Goal: Information Seeking & Learning: Find specific page/section

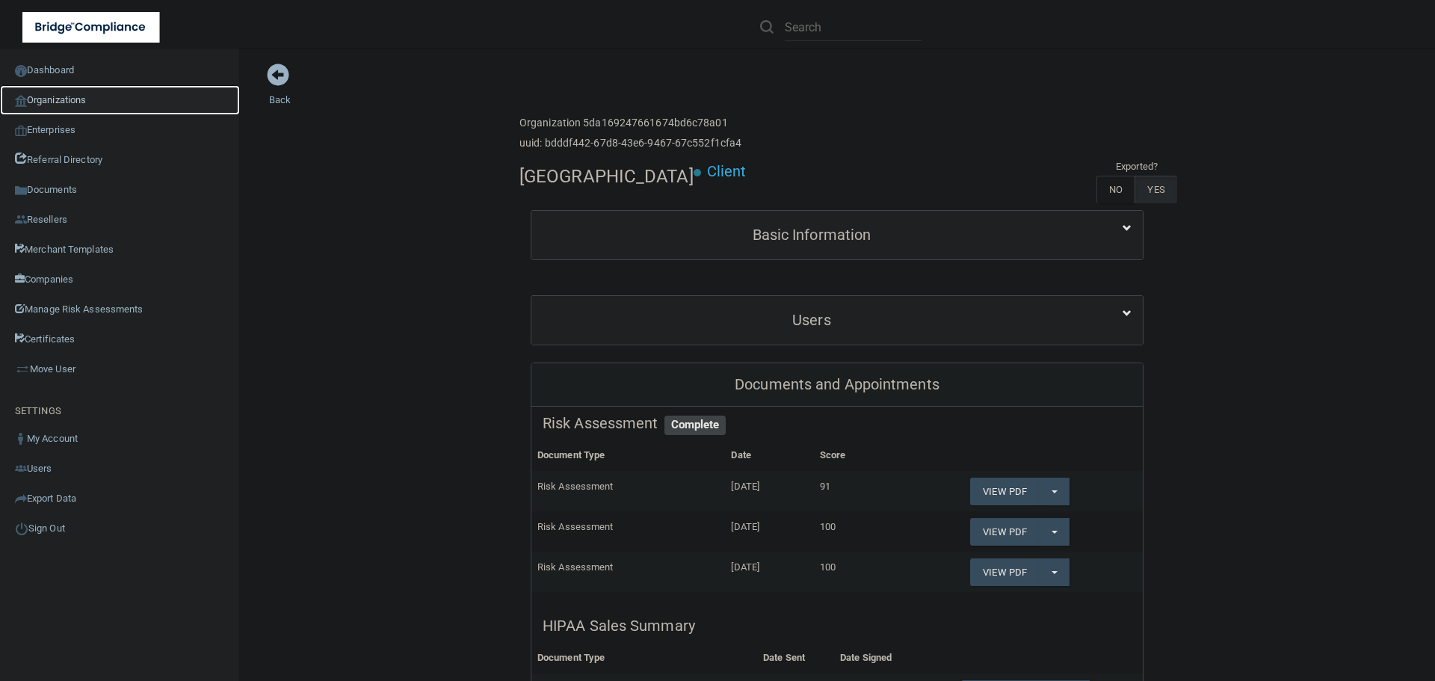
click at [89, 87] on link "Organizations" at bounding box center [120, 100] width 240 height 30
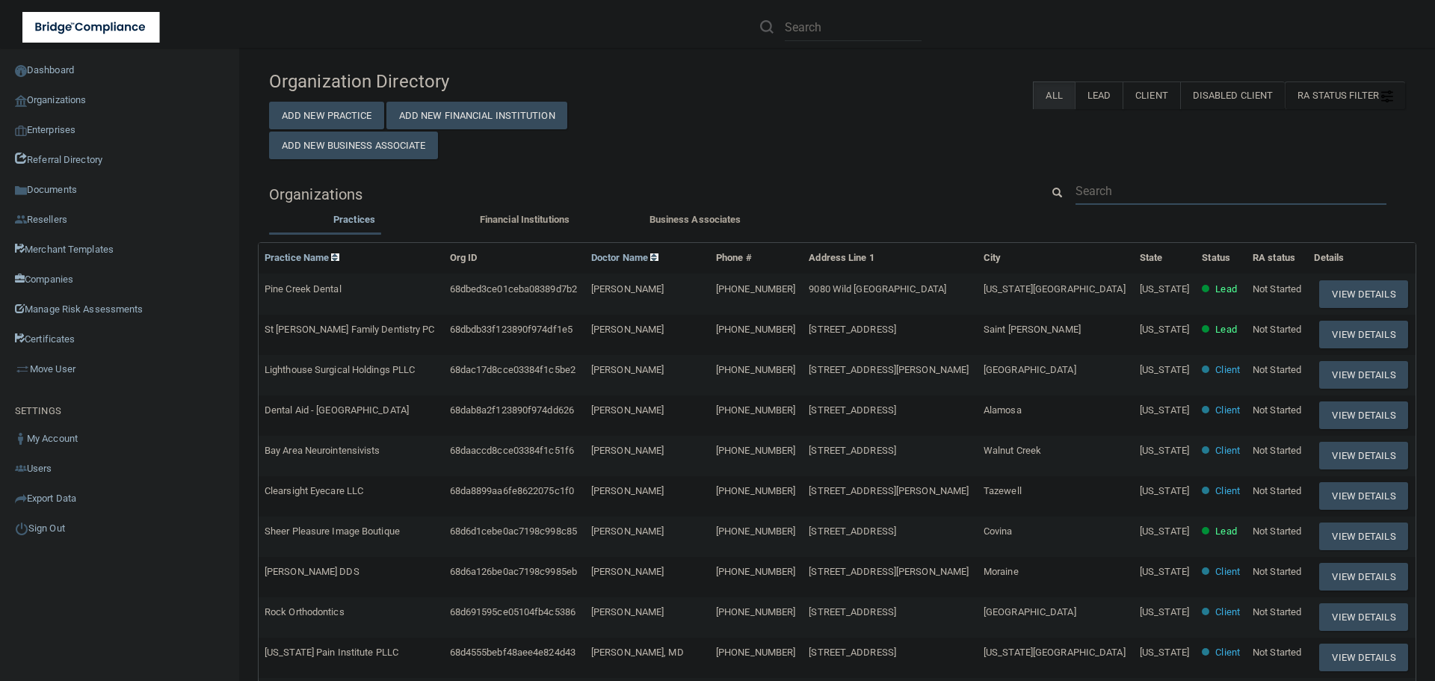
click at [1093, 181] on input "text" at bounding box center [1231, 191] width 311 height 28
paste input "303) 867-3701"
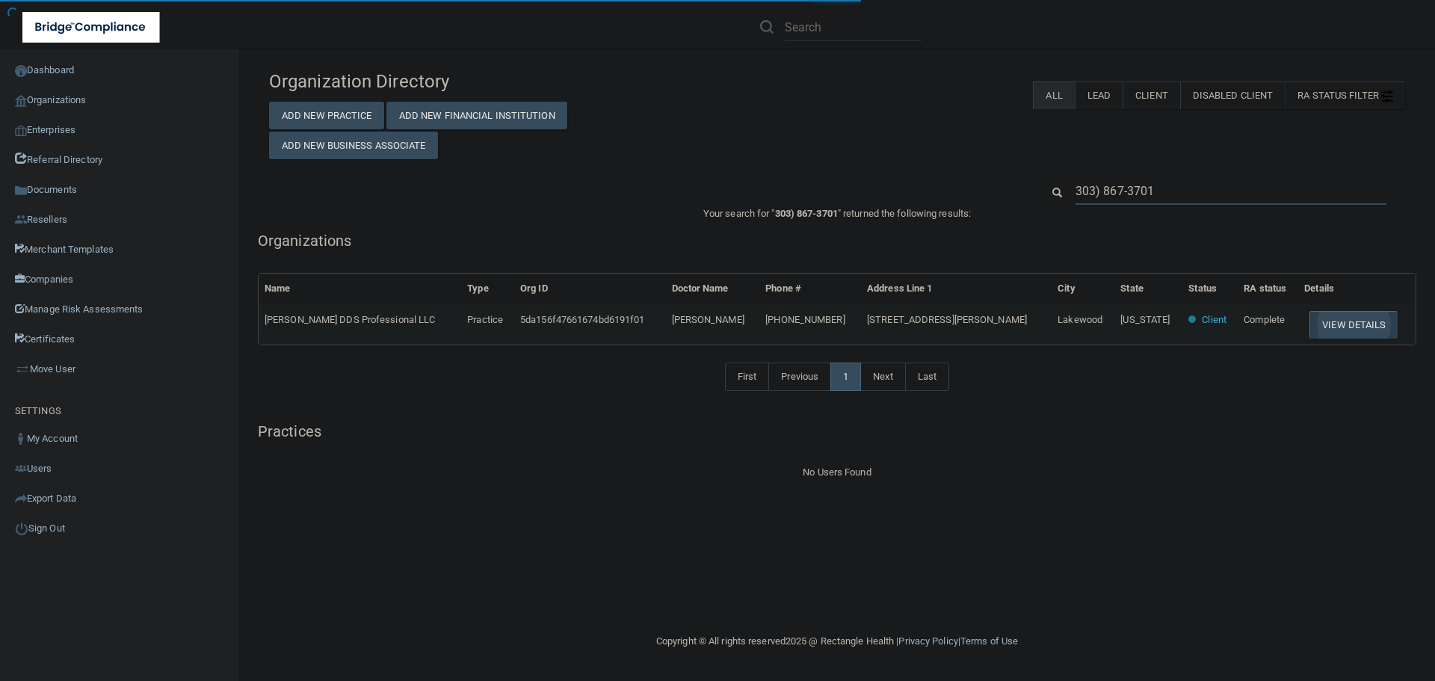
type input "303) 867-3701"
click at [1339, 321] on button "View Details" at bounding box center [1354, 325] width 88 height 28
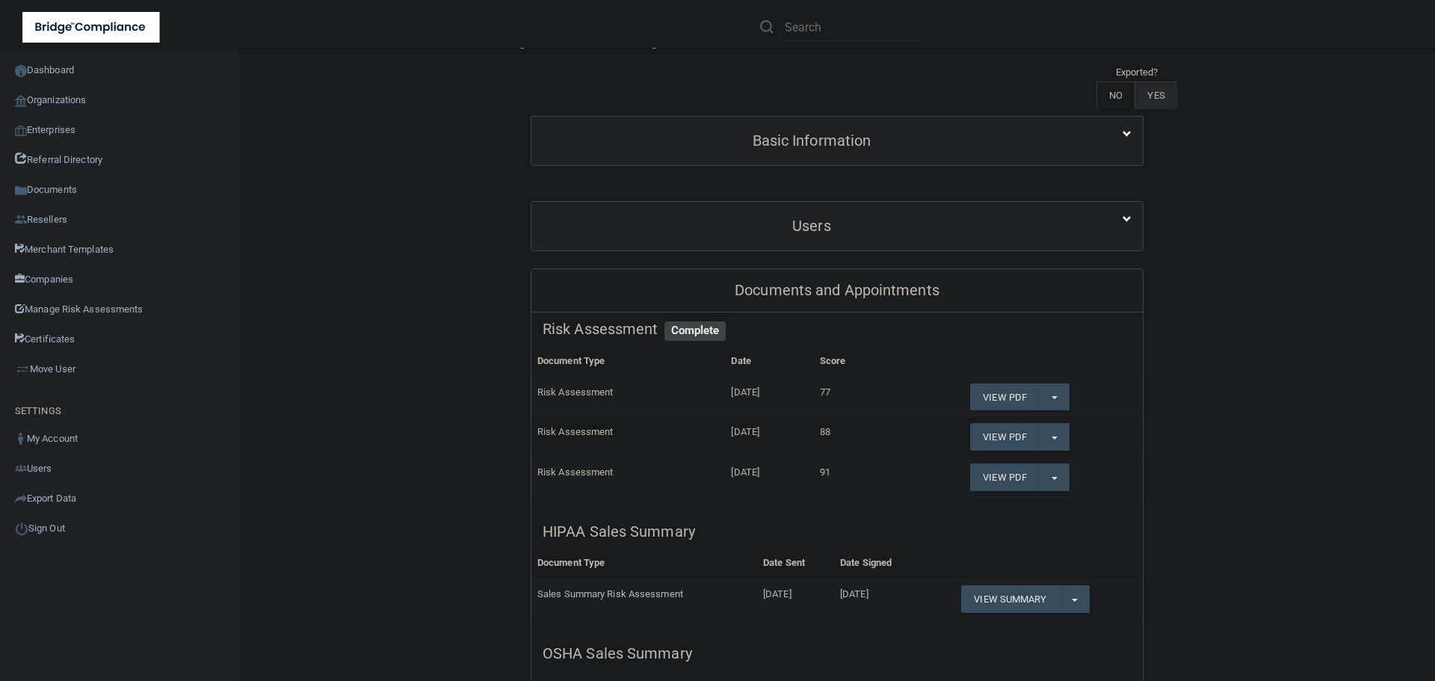
scroll to position [149, 0]
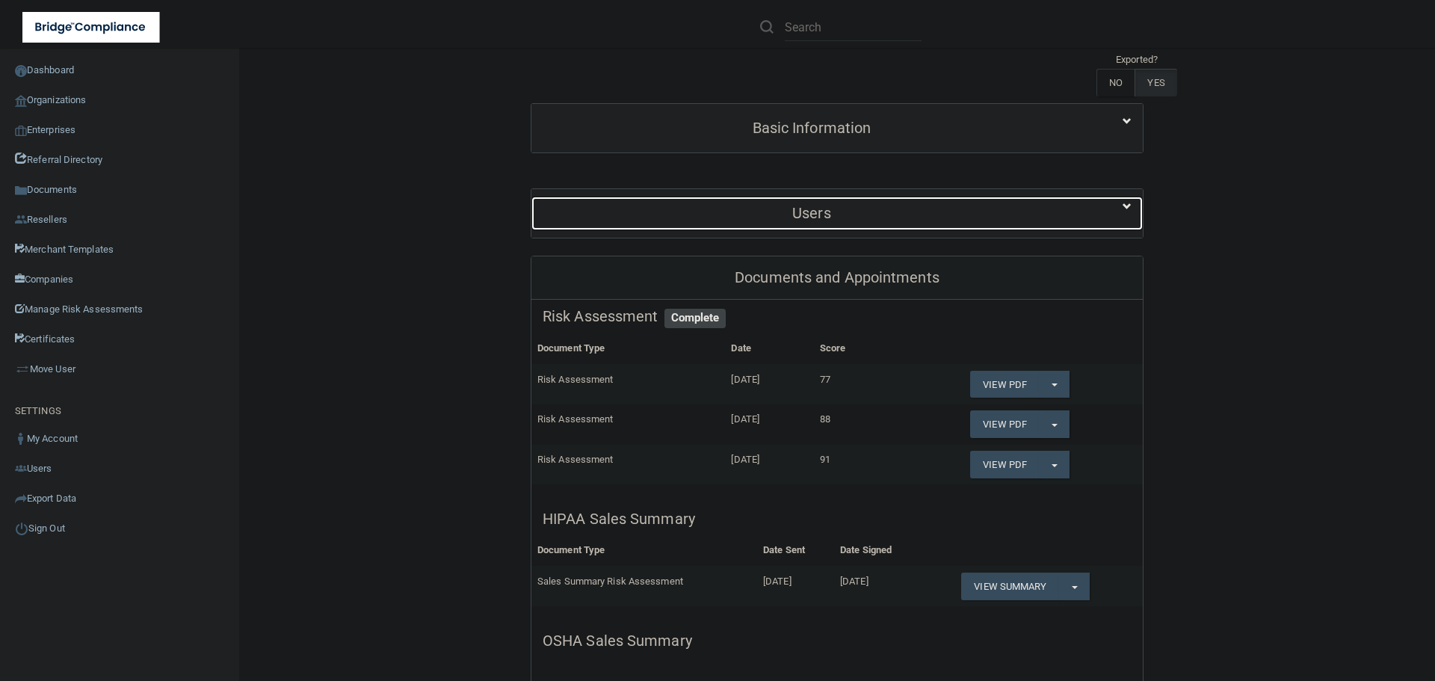
click at [836, 216] on h5 "Users" at bounding box center [812, 213] width 538 height 16
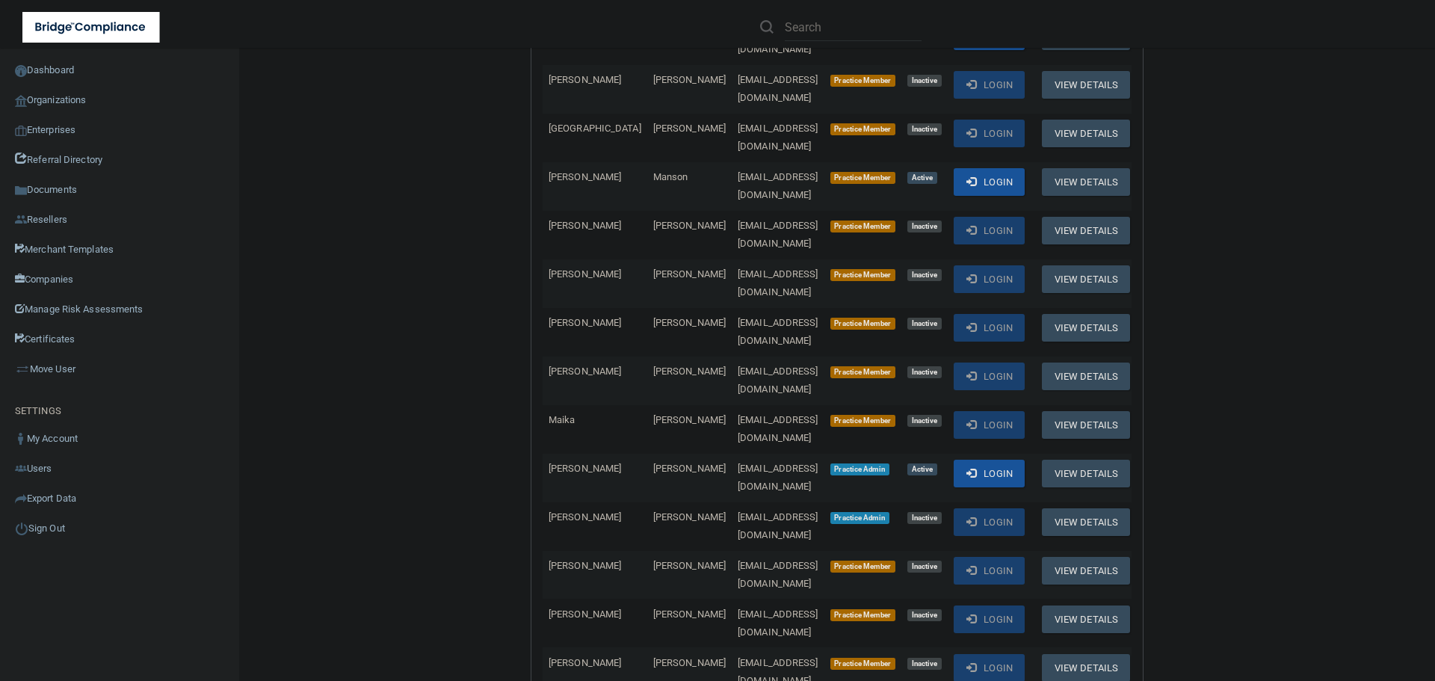
scroll to position [897, 0]
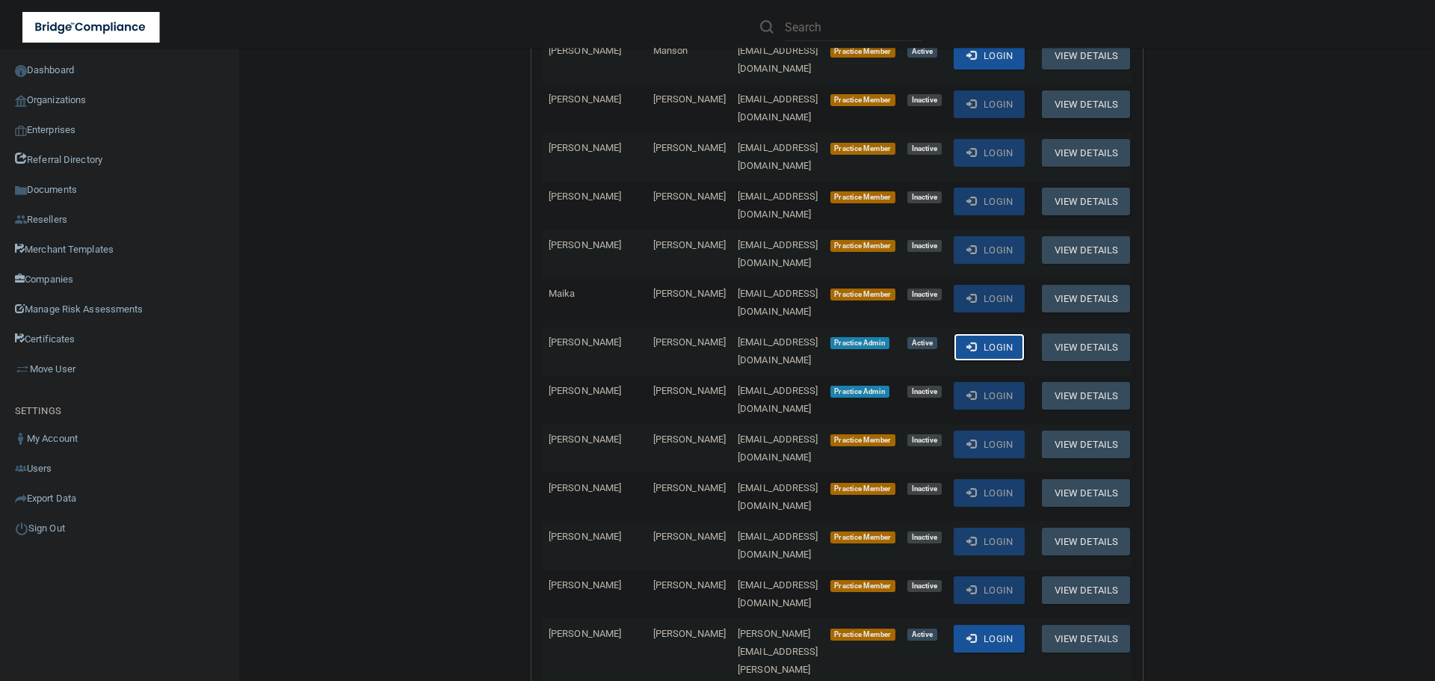
click at [978, 333] on button "Login" at bounding box center [989, 347] width 71 height 28
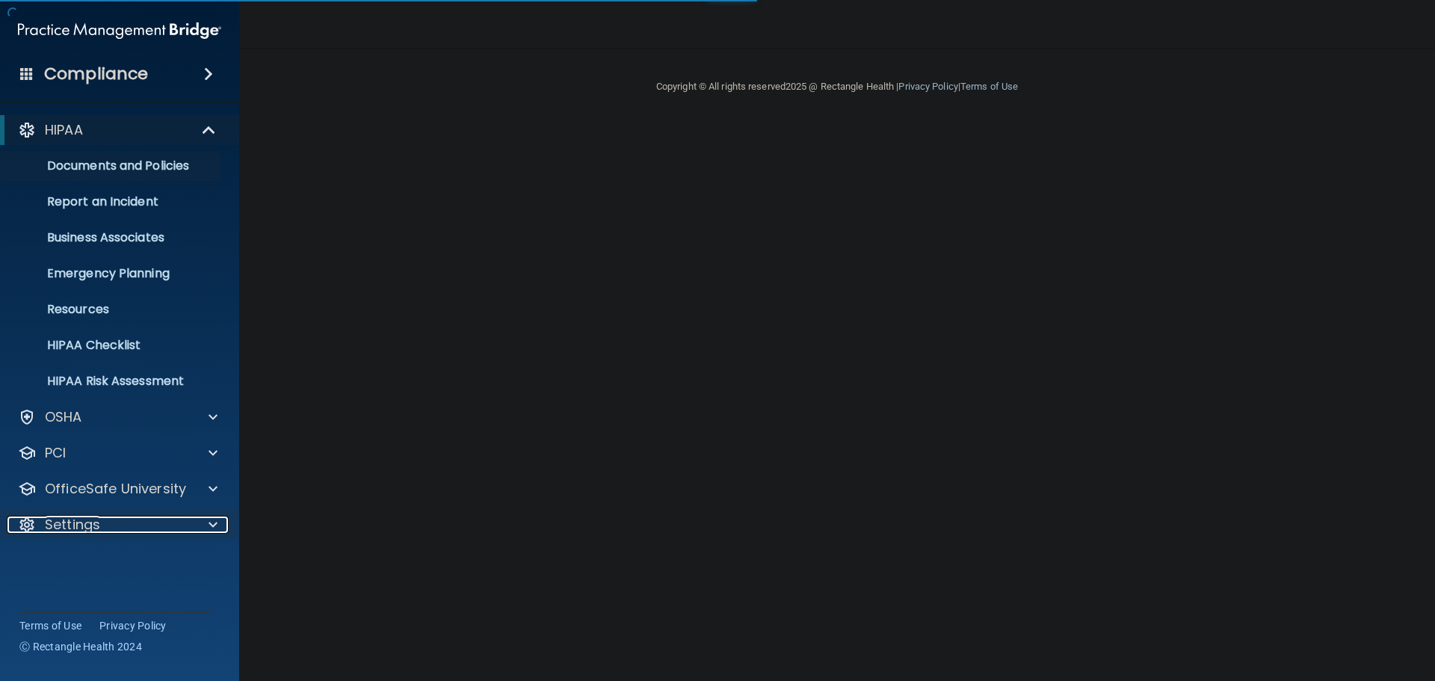
click at [212, 526] on span at bounding box center [213, 525] width 9 height 18
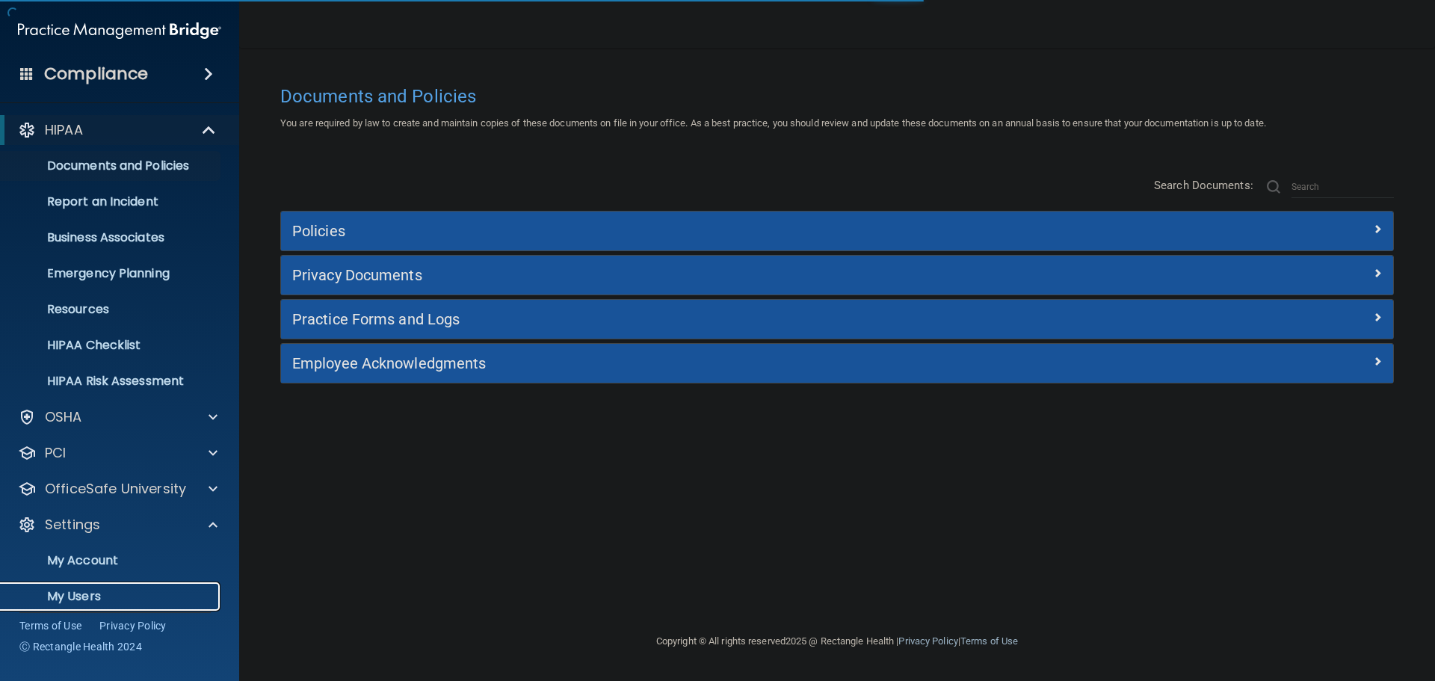
click at [76, 596] on p "My Users" at bounding box center [112, 596] width 204 height 15
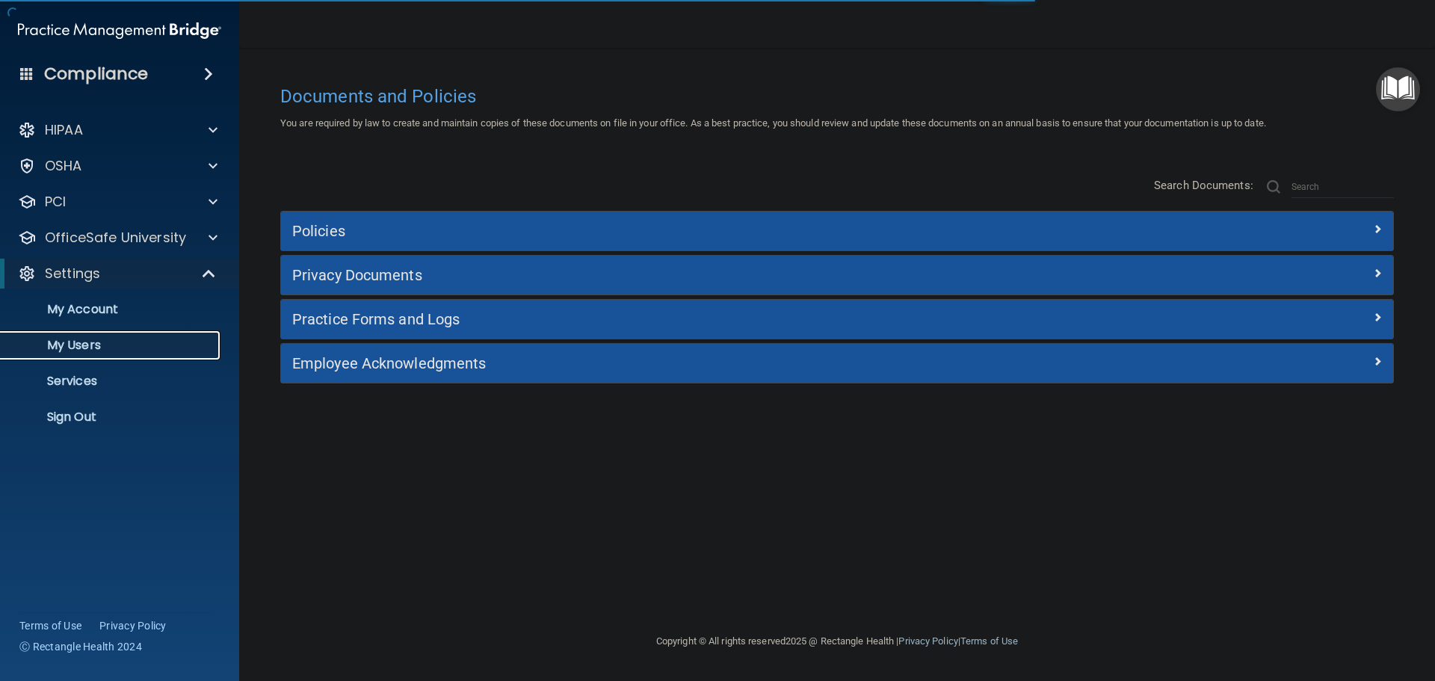
select select "20"
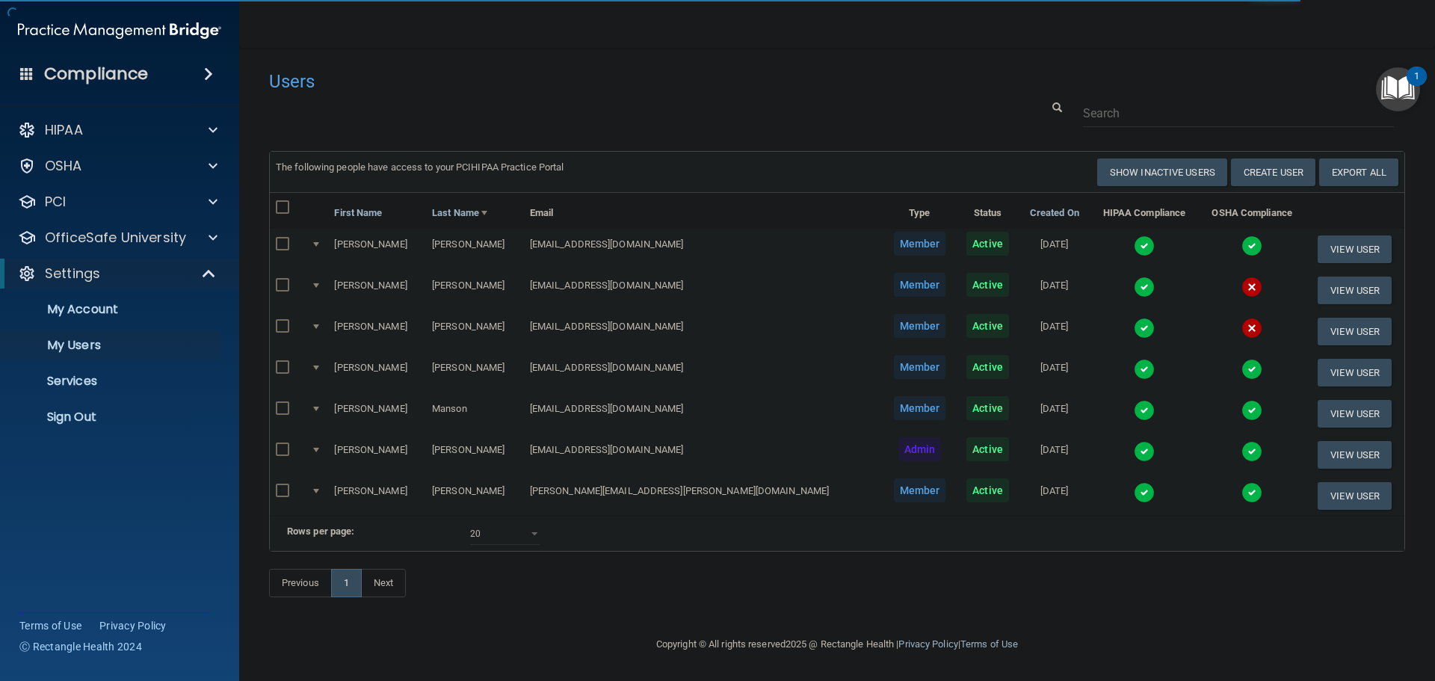
click at [940, 85] on div "Users" at bounding box center [837, 81] width 1159 height 37
